Goal: Transaction & Acquisition: Download file/media

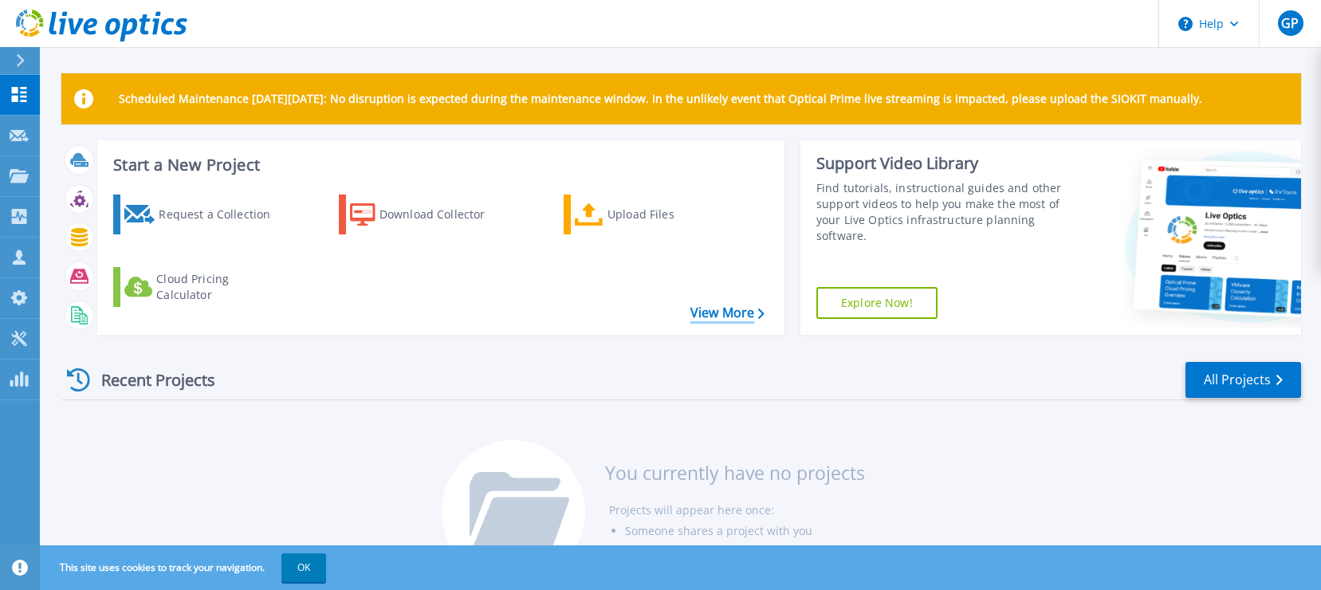
click at [706, 317] on link "View More" at bounding box center [727, 312] width 74 height 15
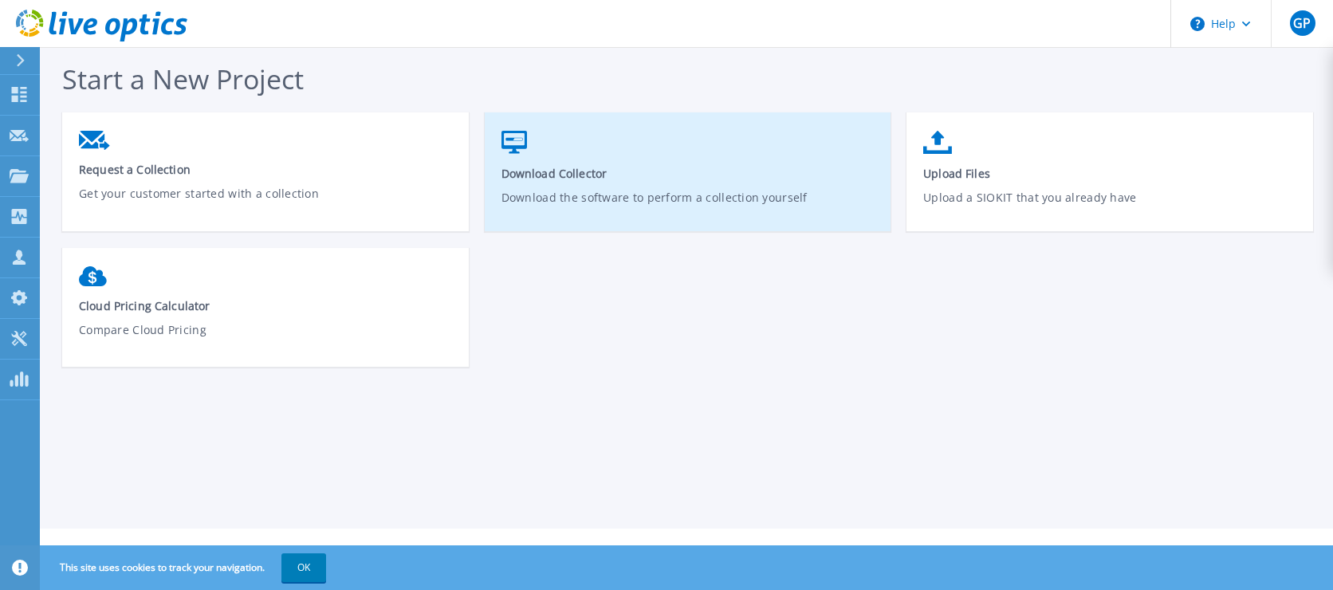
click at [527, 149] on link "Download Collector Download the software to perform a collection yourself" at bounding box center [688, 180] width 407 height 114
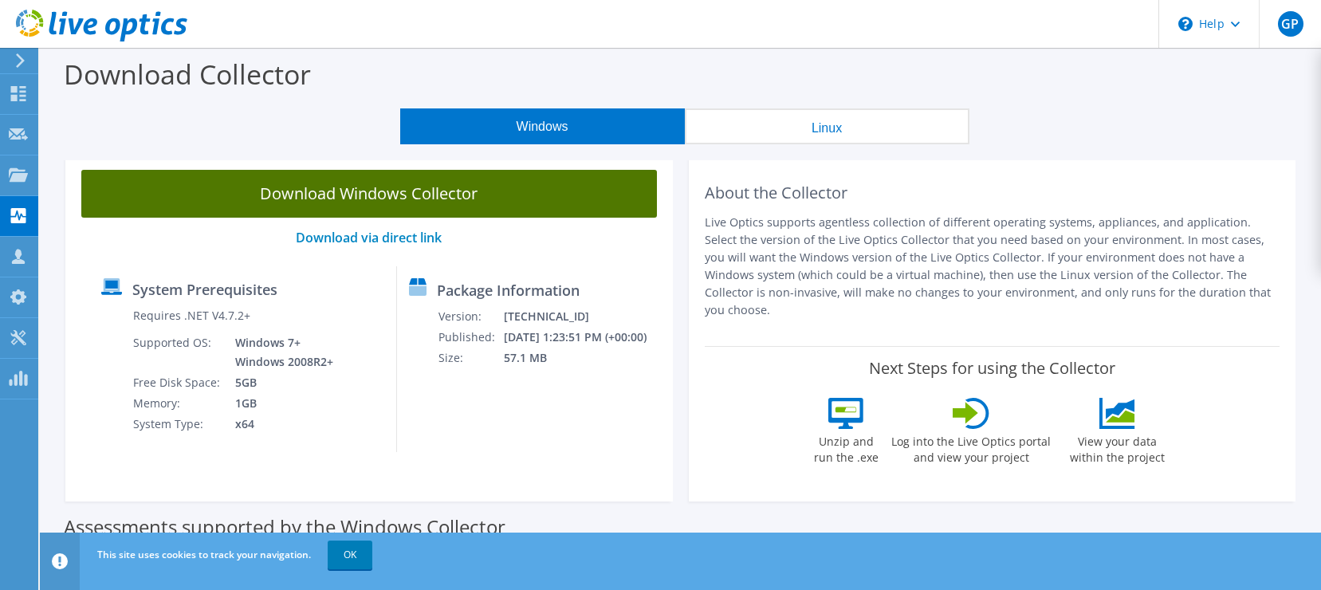
click at [402, 201] on link "Download Windows Collector" at bounding box center [369, 194] width 576 height 48
